Goal: Complete application form

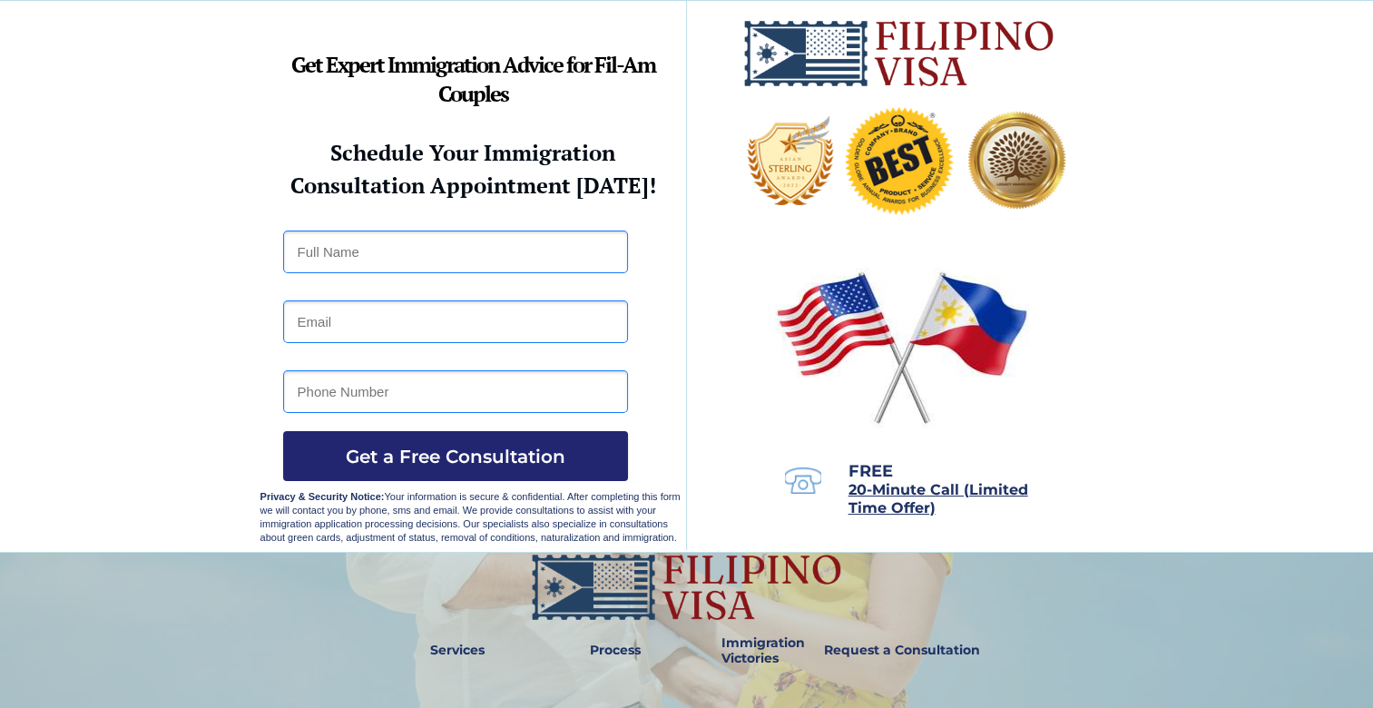
click at [377, 256] on input "text" at bounding box center [455, 252] width 345 height 43
type input "Rasul Shabazz"
type input "rs4024@aol.com"
type input "6029807539"
drag, startPoint x: 344, startPoint y: 389, endPoint x: 196, endPoint y: 392, distance: 148.0
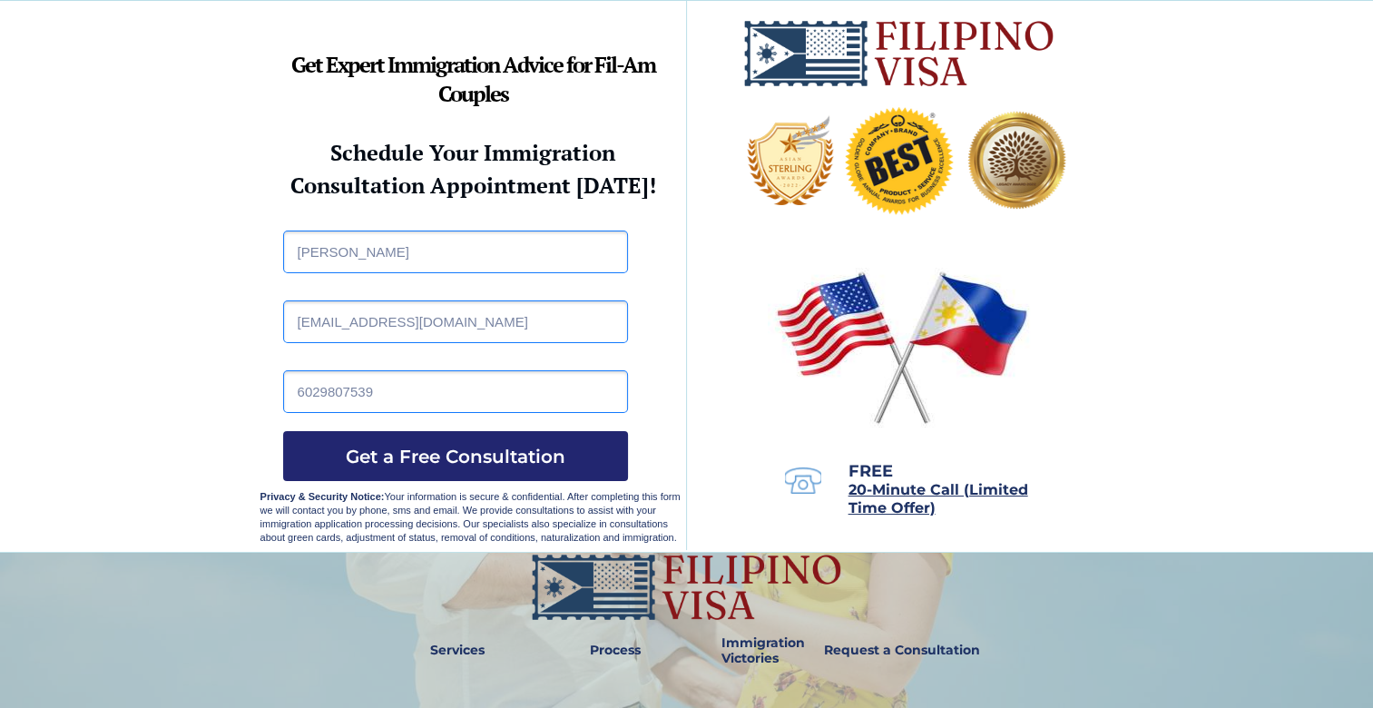
click at [479, 450] on span "Get a Free Consultation" at bounding box center [455, 457] width 345 height 22
